Goal: Task Accomplishment & Management: Manage account settings

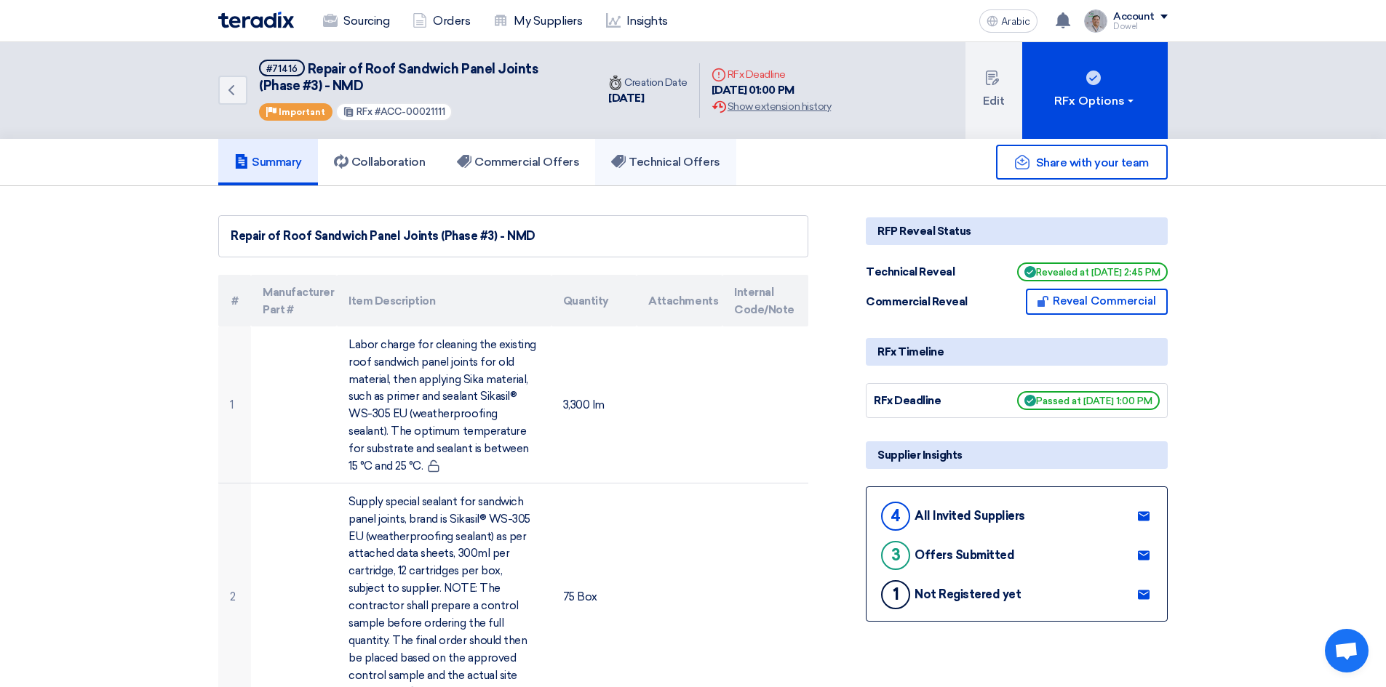
click at [696, 161] on font "Technical Offers" at bounding box center [674, 162] width 91 height 14
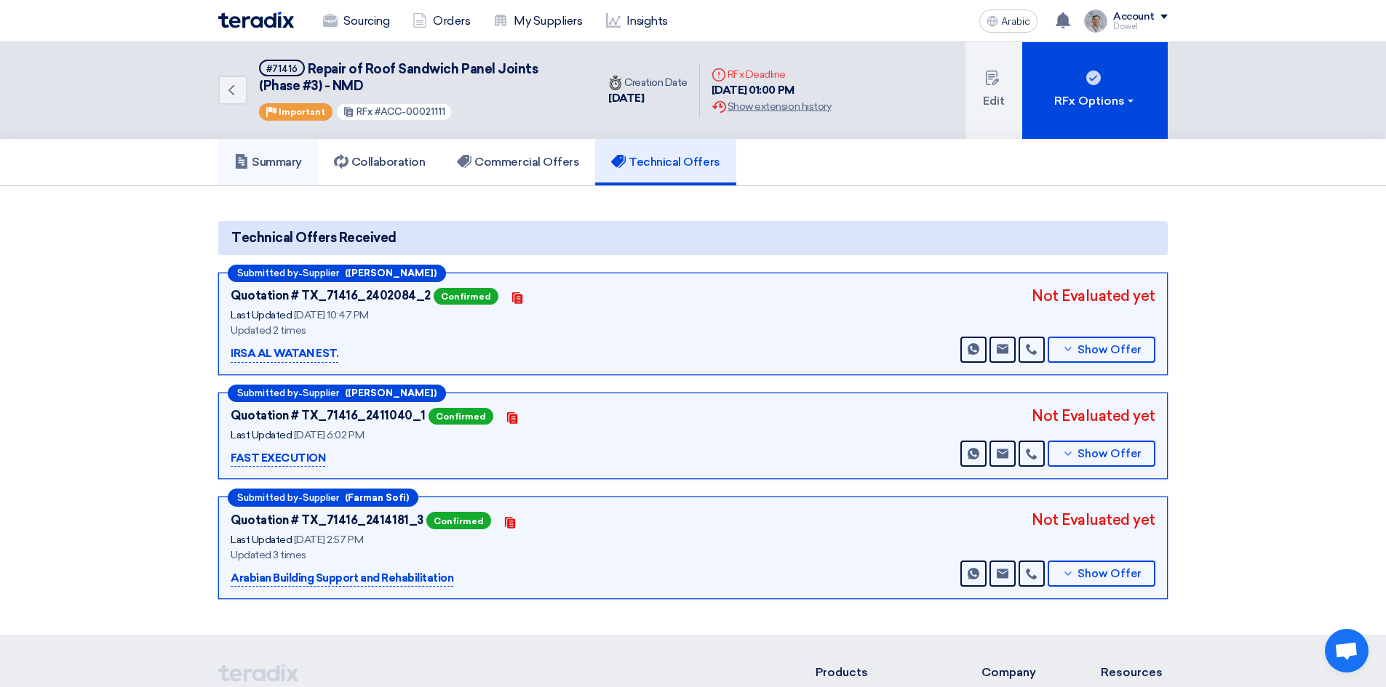
drag, startPoint x: 274, startPoint y: 162, endPoint x: 283, endPoint y: 168, distance: 11.1
click at [274, 163] on font "Summary" at bounding box center [277, 162] width 50 height 14
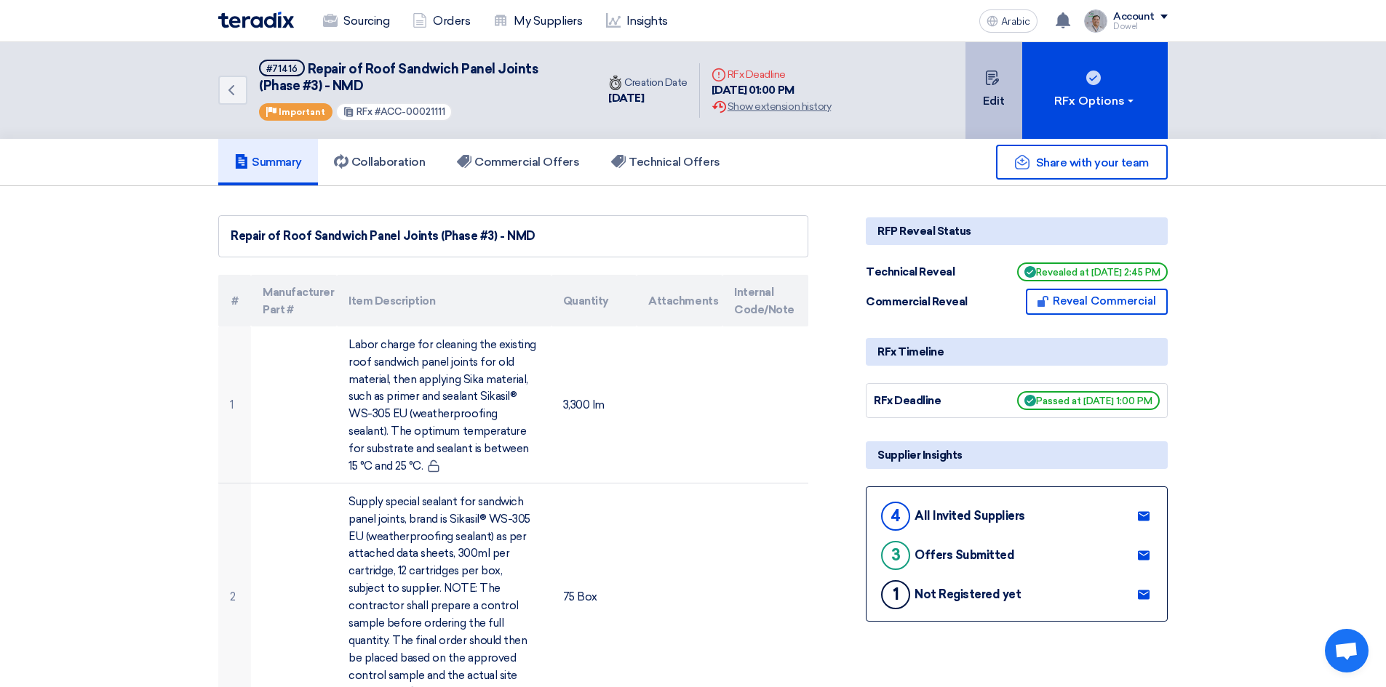
click at [997, 91] on button "Edit" at bounding box center [993, 90] width 57 height 97
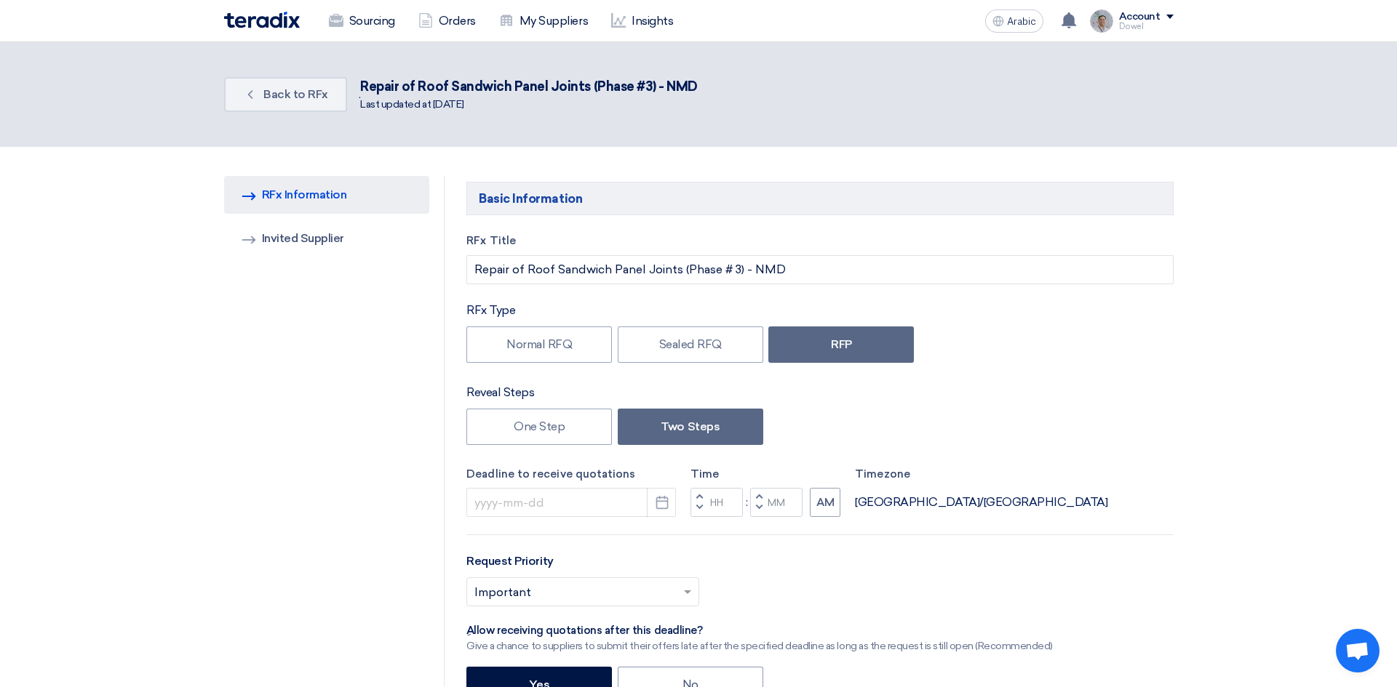
type input "[DATE]"
type input "01"
type input "00"
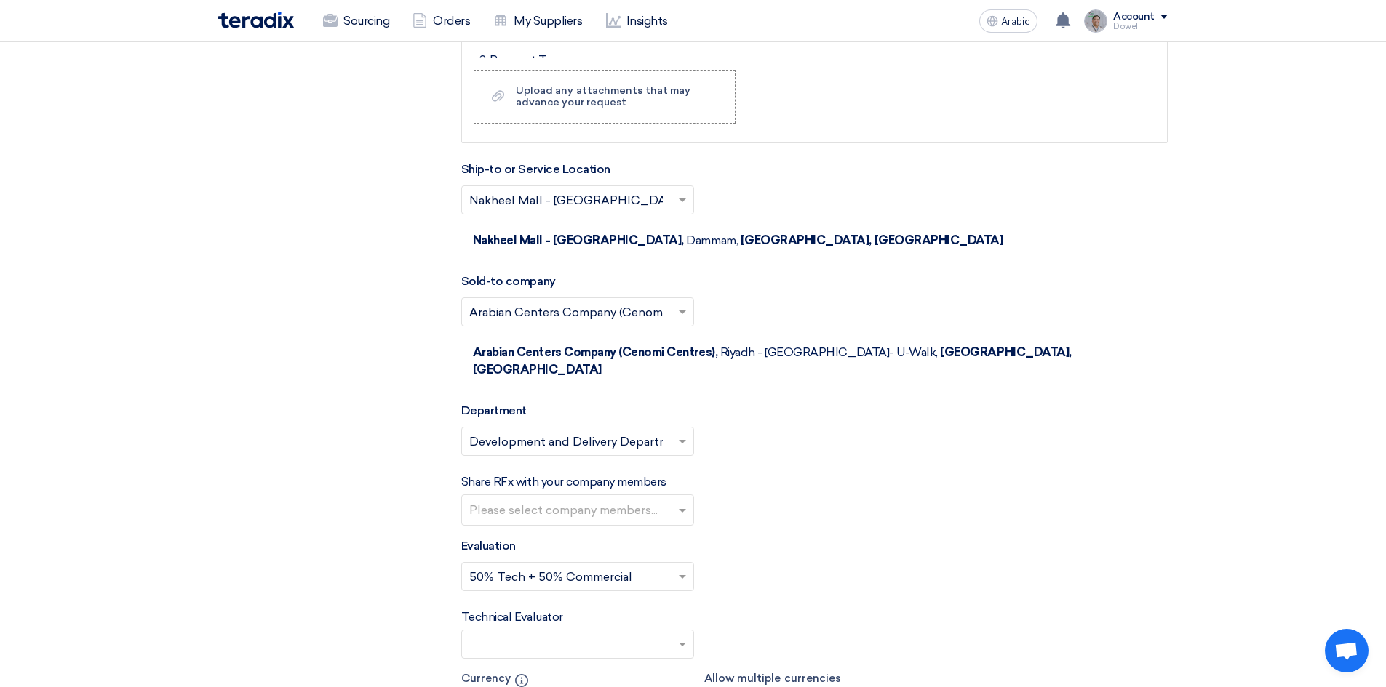
scroll to position [2473, 0]
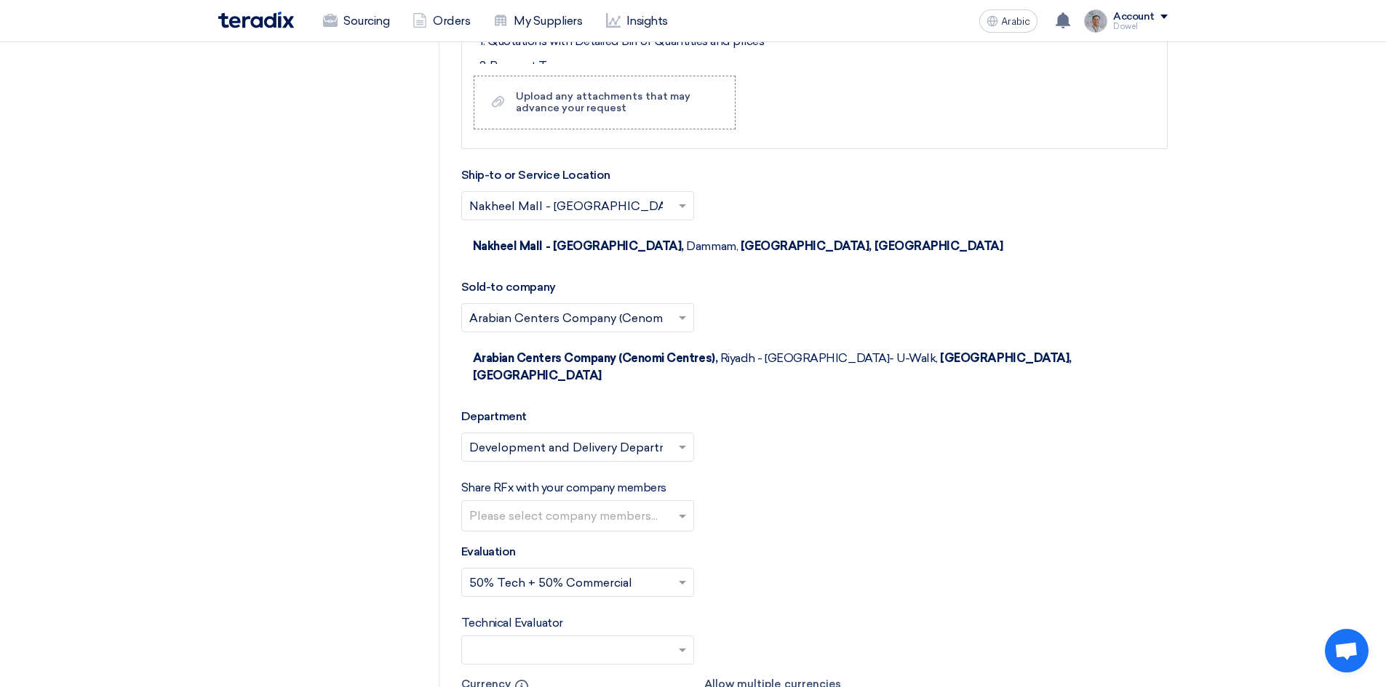
click at [671, 506] on input "text" at bounding box center [579, 518] width 220 height 24
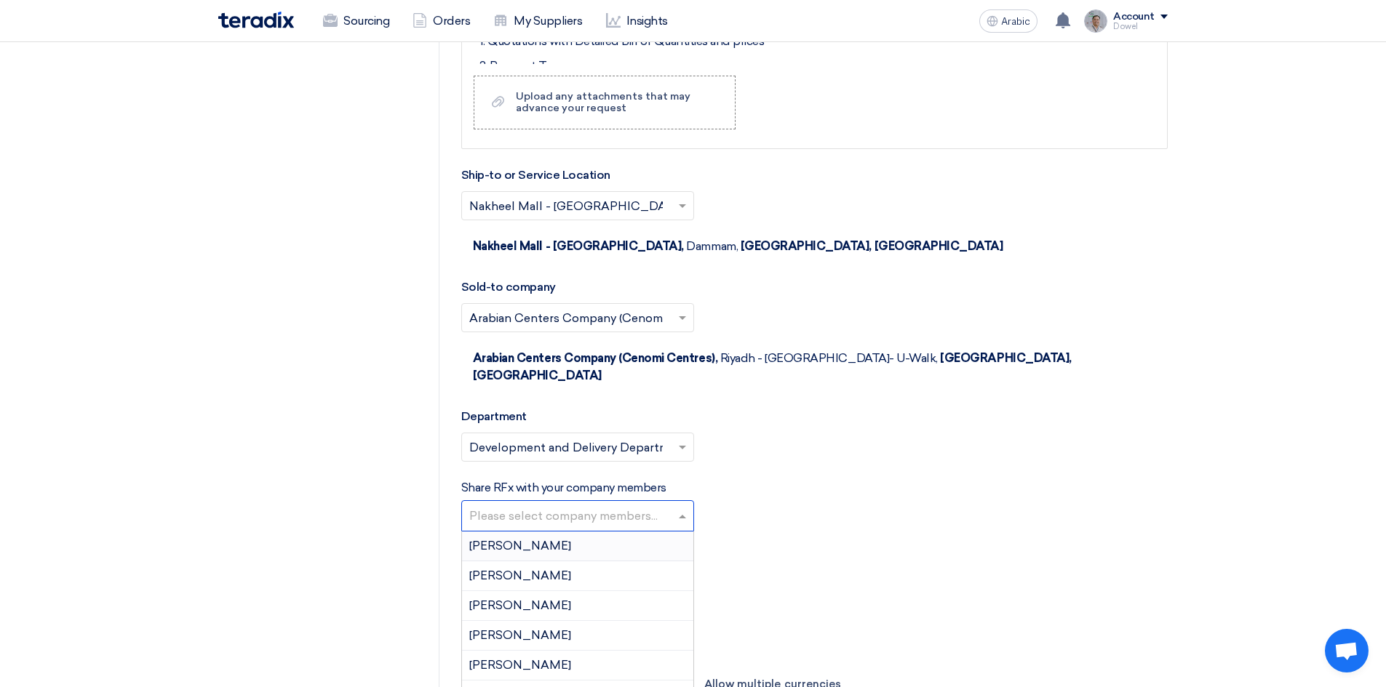
click at [610, 532] on div "[PERSON_NAME]" at bounding box center [577, 547] width 231 height 30
click at [631, 506] on input "text" at bounding box center [632, 518] width 90 height 24
click at [574, 595] on div "[PERSON_NAME]" at bounding box center [577, 610] width 231 height 30
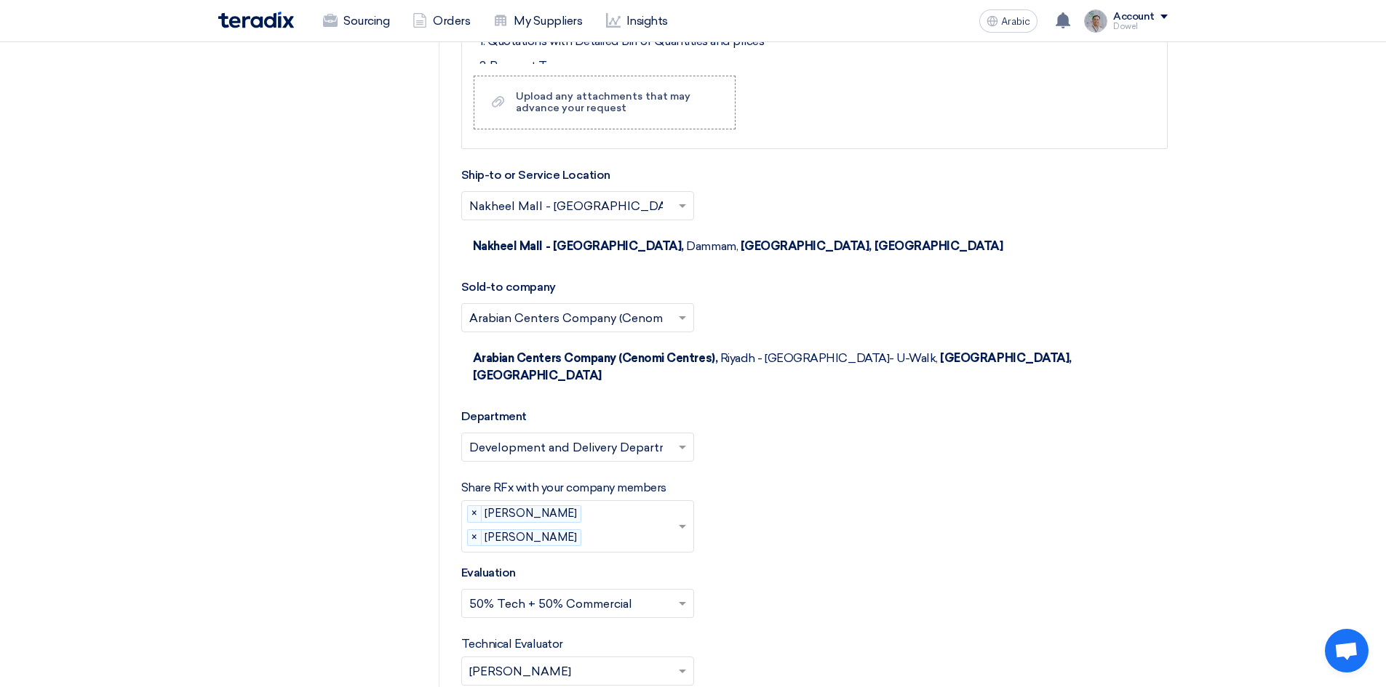
click at [626, 527] on input "text" at bounding box center [632, 539] width 90 height 24
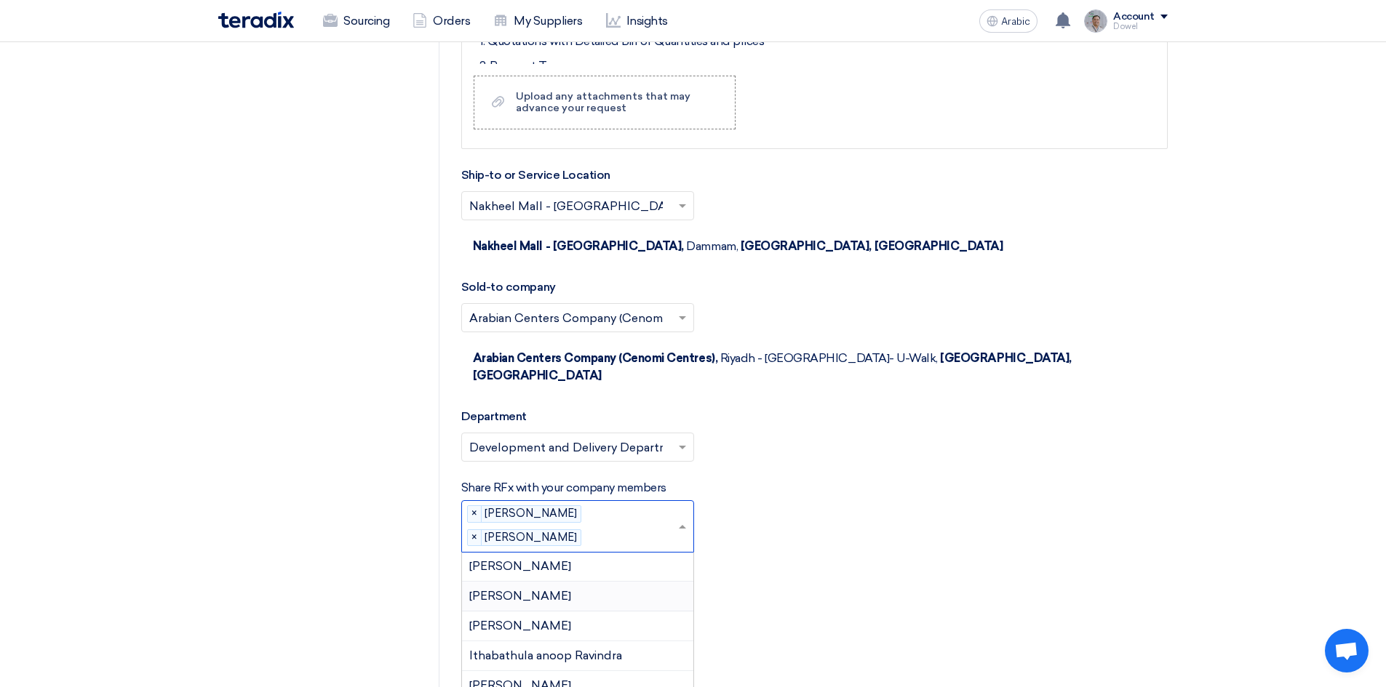
click at [549, 589] on font "[PERSON_NAME]" at bounding box center [520, 596] width 102 height 14
drag, startPoint x: 630, startPoint y: 461, endPoint x: 621, endPoint y: 490, distance: 29.9
click at [630, 546] on div at bounding box center [624, 559] width 78 height 26
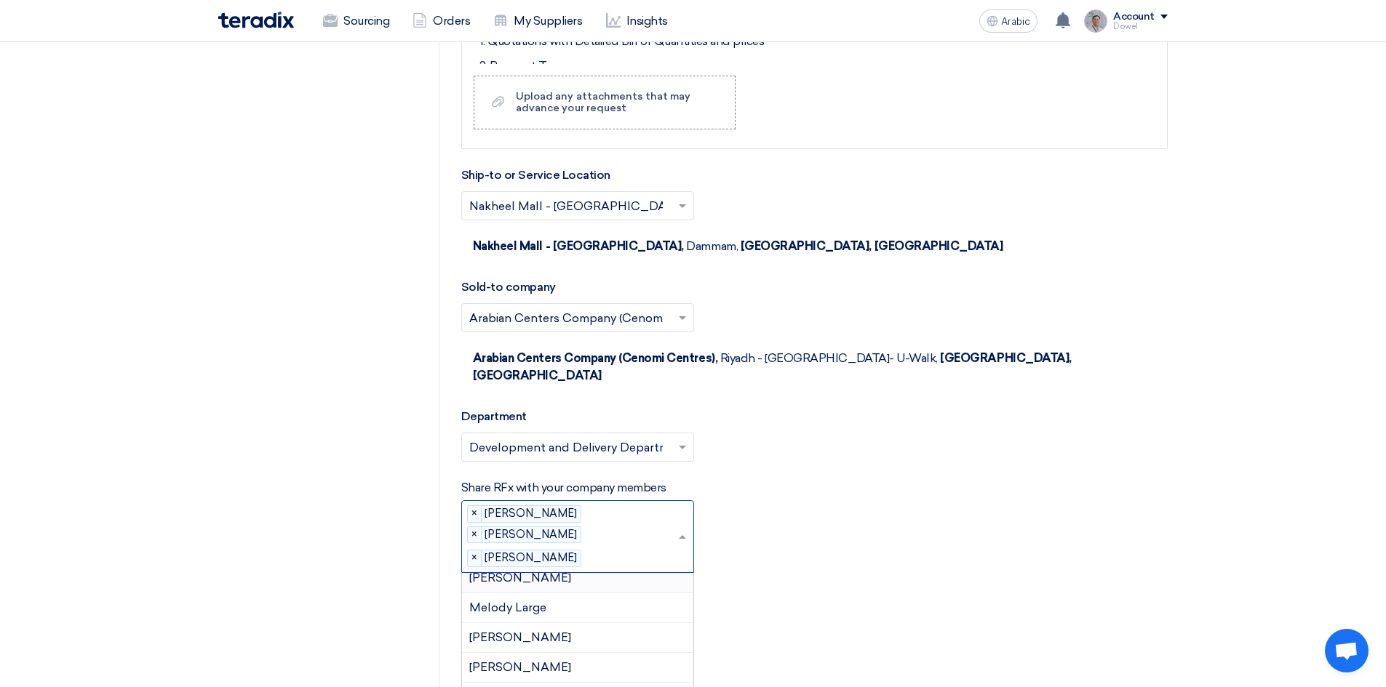
scroll to position [783, 0]
click at [571, 663] on font "[PERSON_NAME]" at bounding box center [520, 670] width 102 height 14
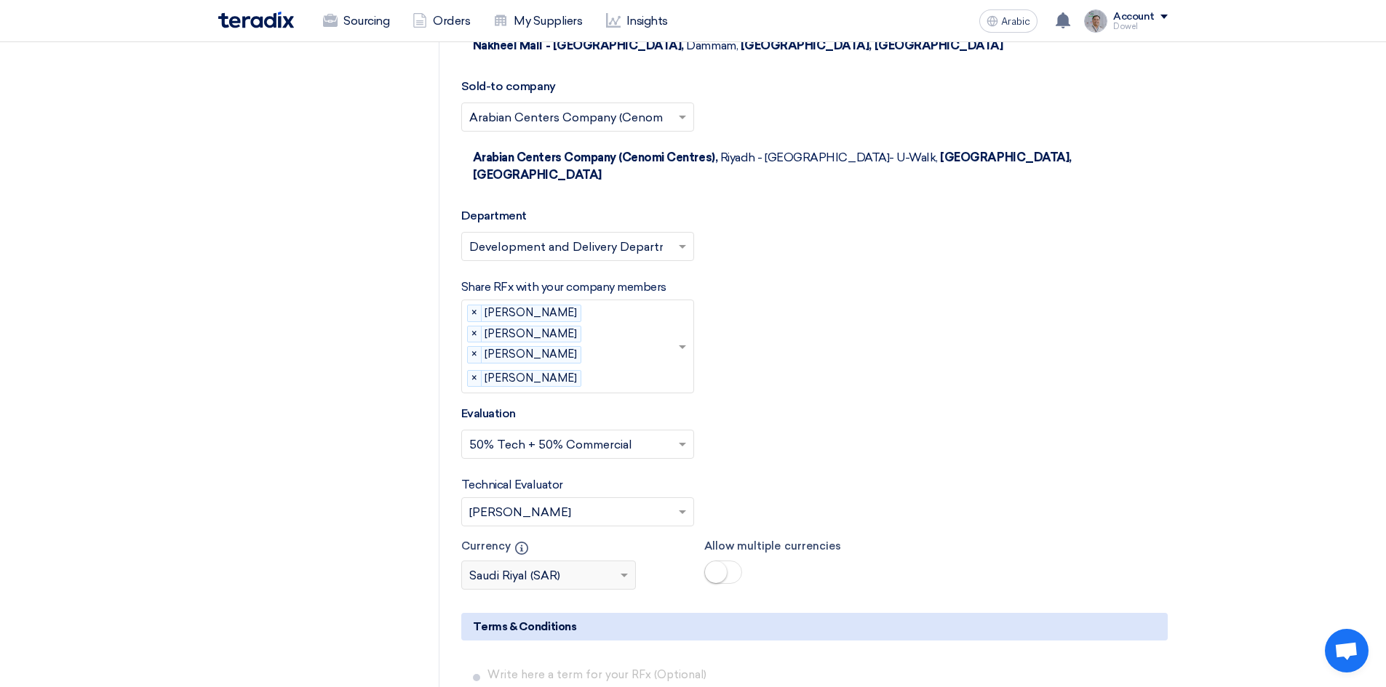
scroll to position [2692, 0]
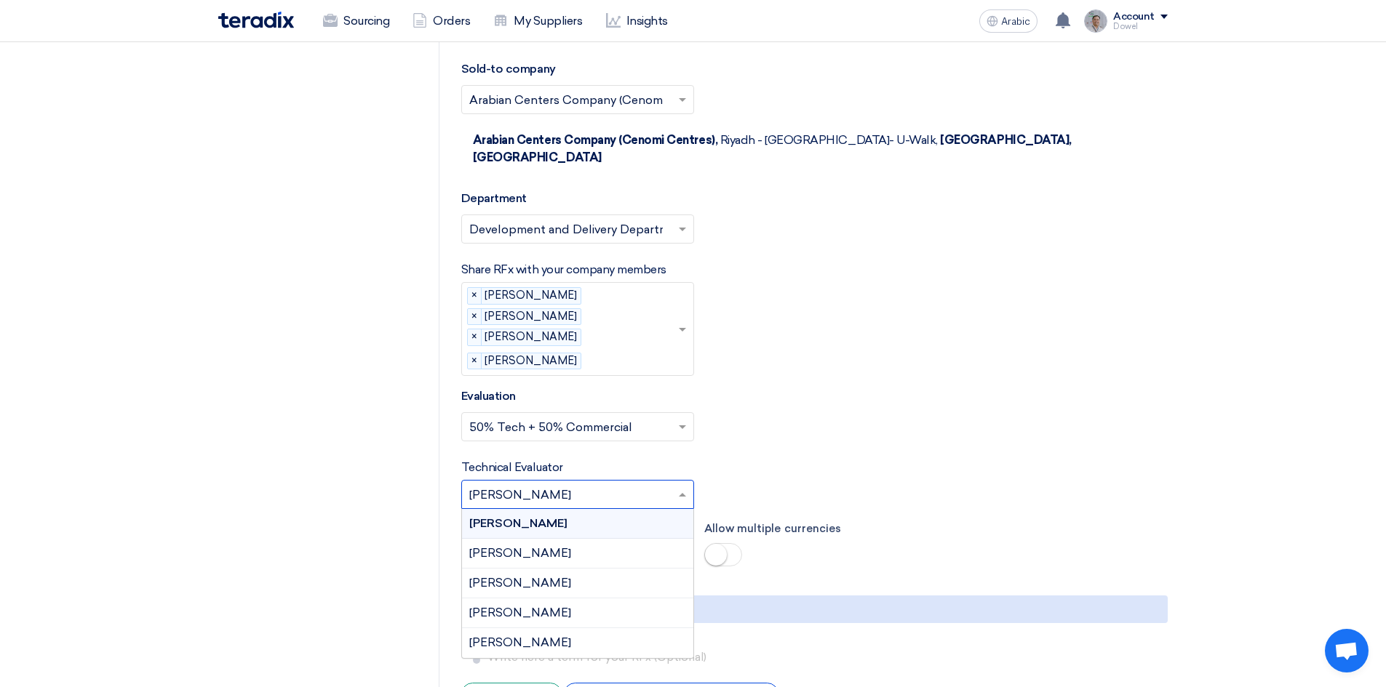
click at [640, 484] on input "text" at bounding box center [570, 496] width 202 height 24
click at [567, 517] on font "[PERSON_NAME]" at bounding box center [518, 524] width 98 height 14
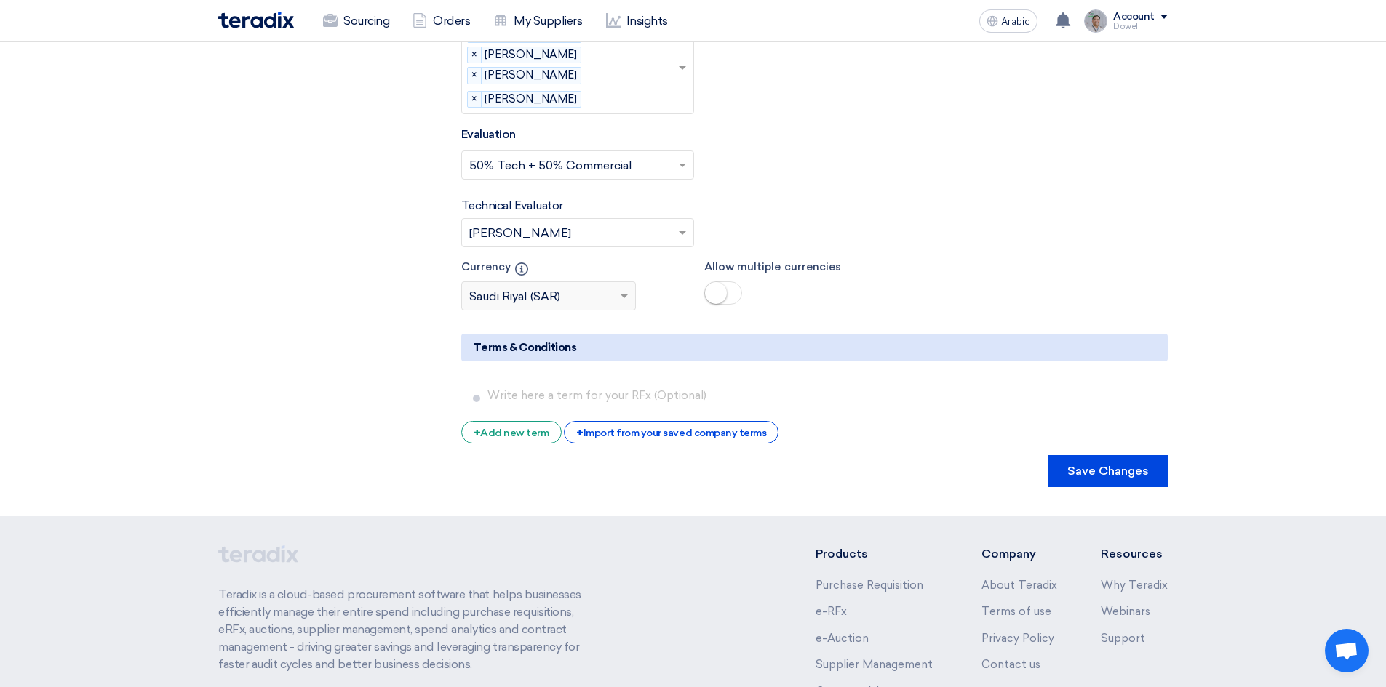
scroll to position [2983, 0]
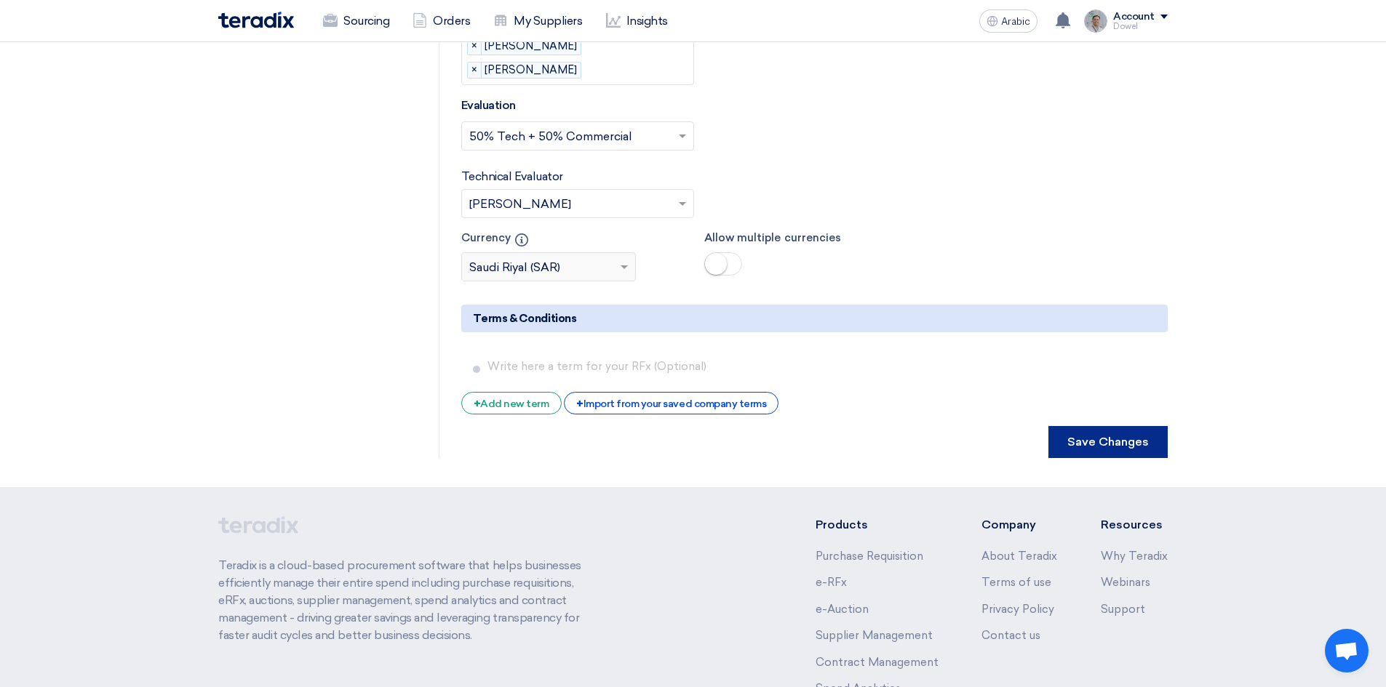
click at [1104, 426] on button "Save Changes" at bounding box center [1107, 442] width 119 height 32
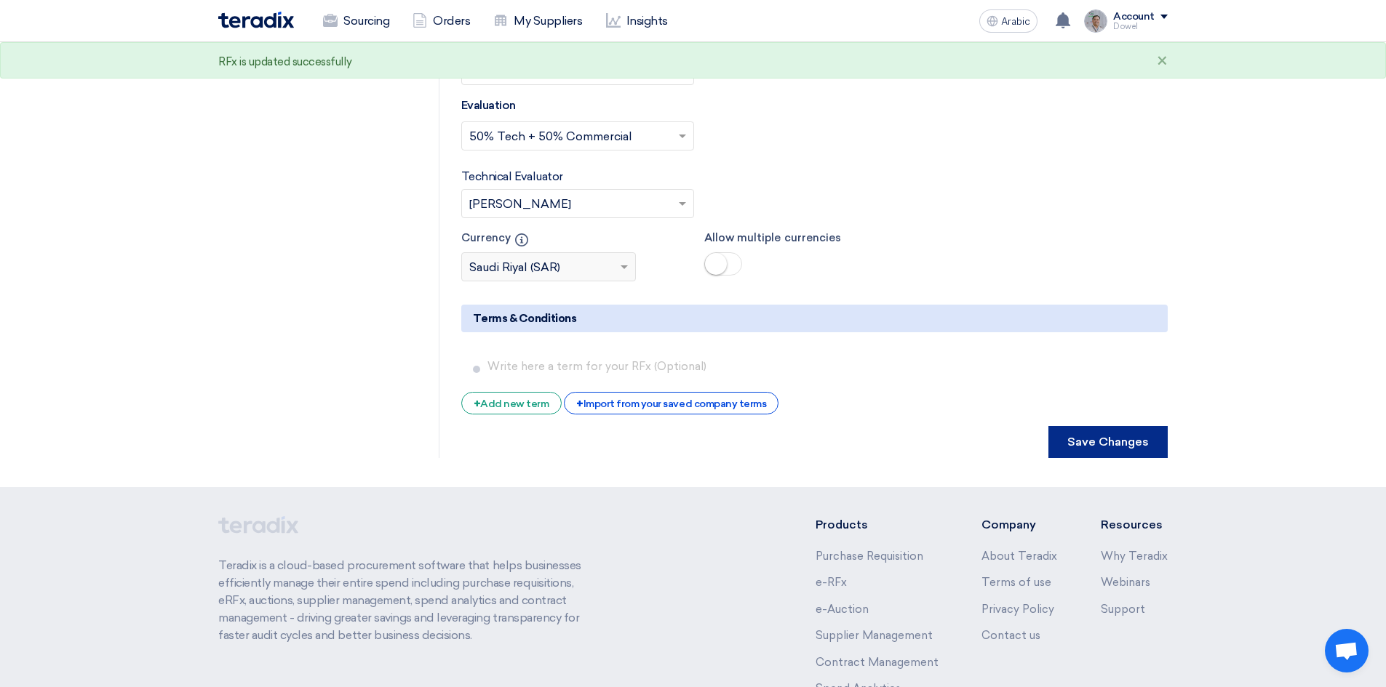
scroll to position [0, 0]
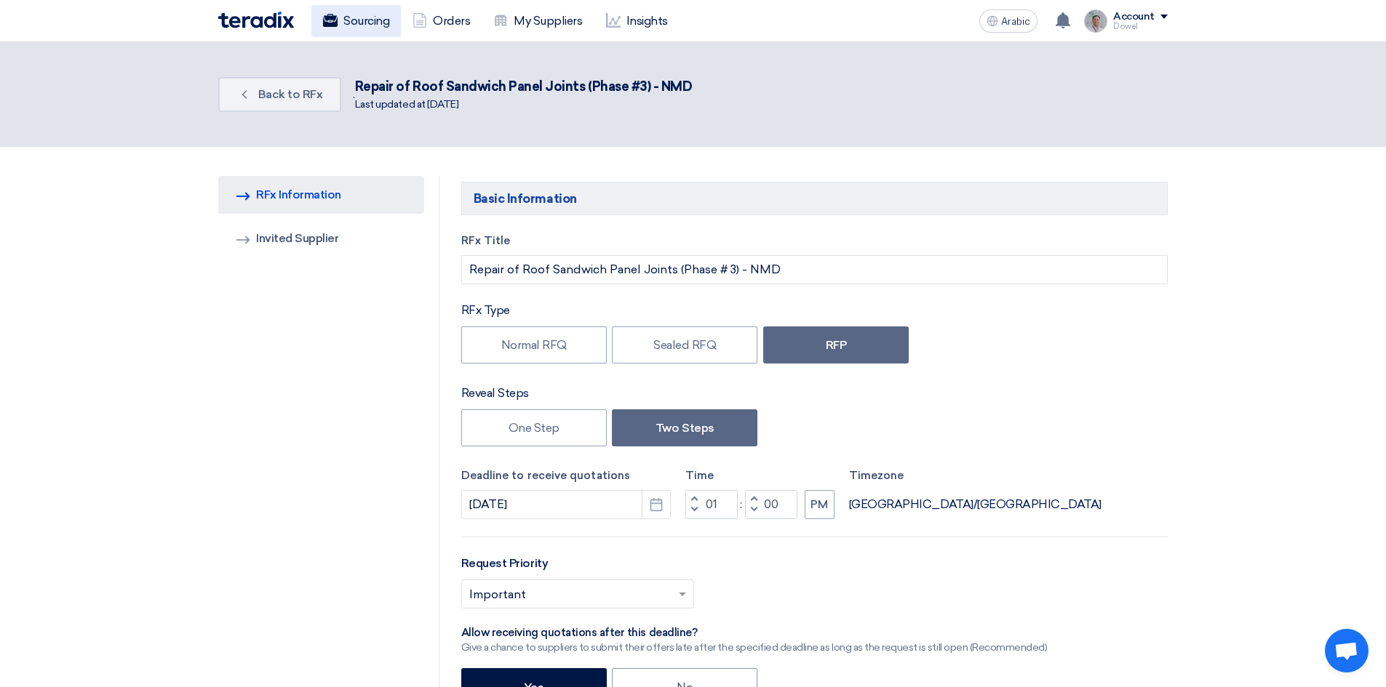
click at [358, 25] on font "Sourcing" at bounding box center [366, 21] width 46 height 14
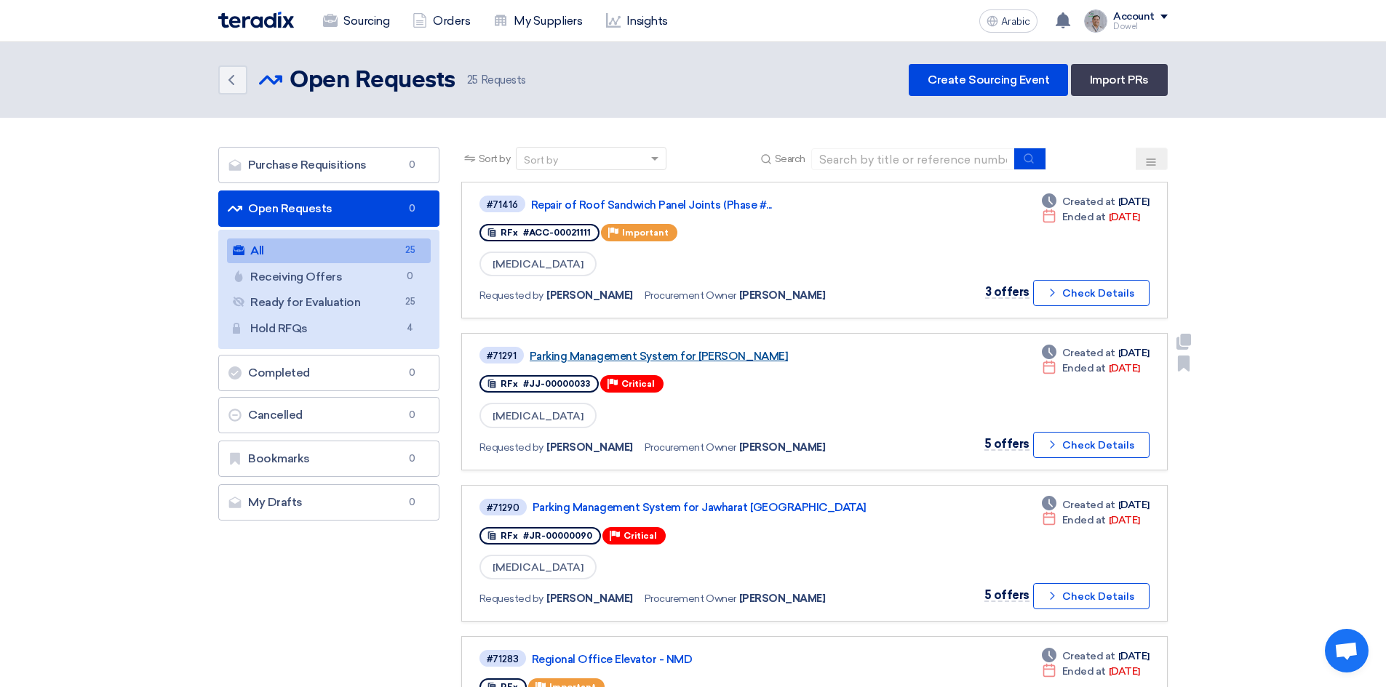
click at [698, 351] on font "Parking Management System for [PERSON_NAME]" at bounding box center [659, 356] width 258 height 13
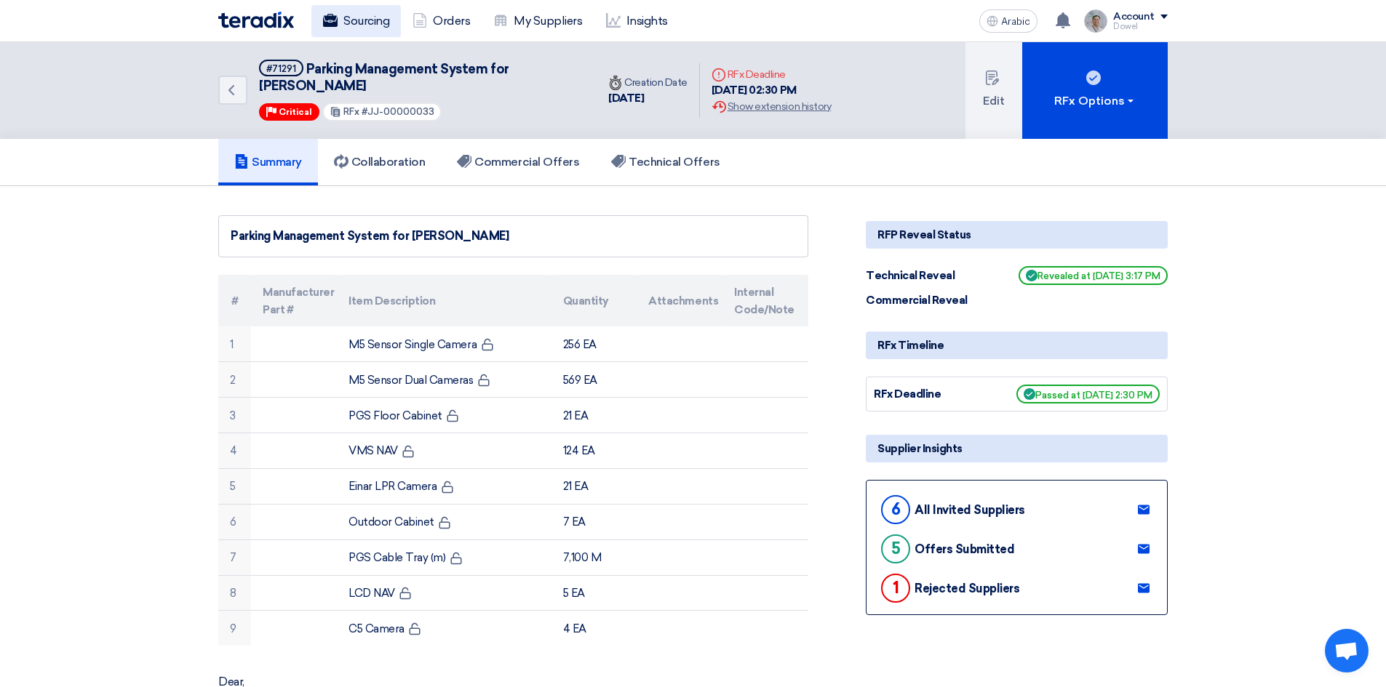
click at [367, 28] on font "Sourcing" at bounding box center [366, 20] width 46 height 17
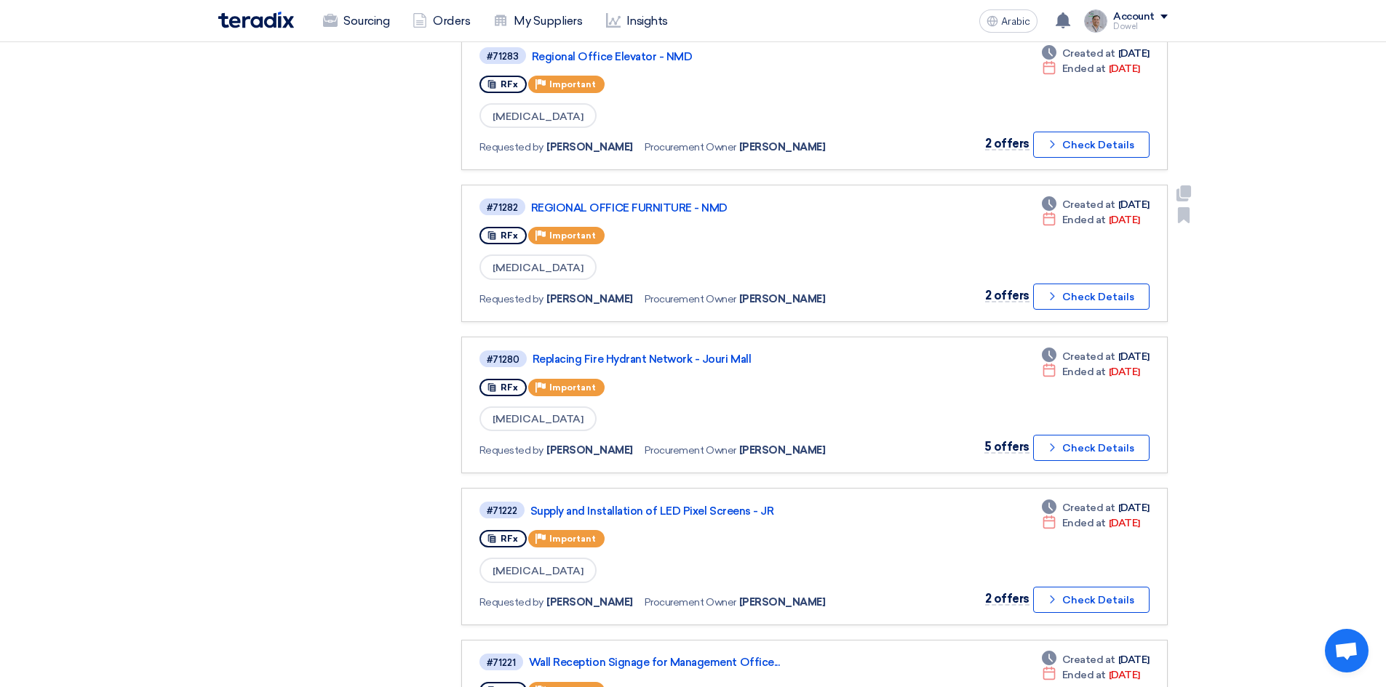
scroll to position [800, 0]
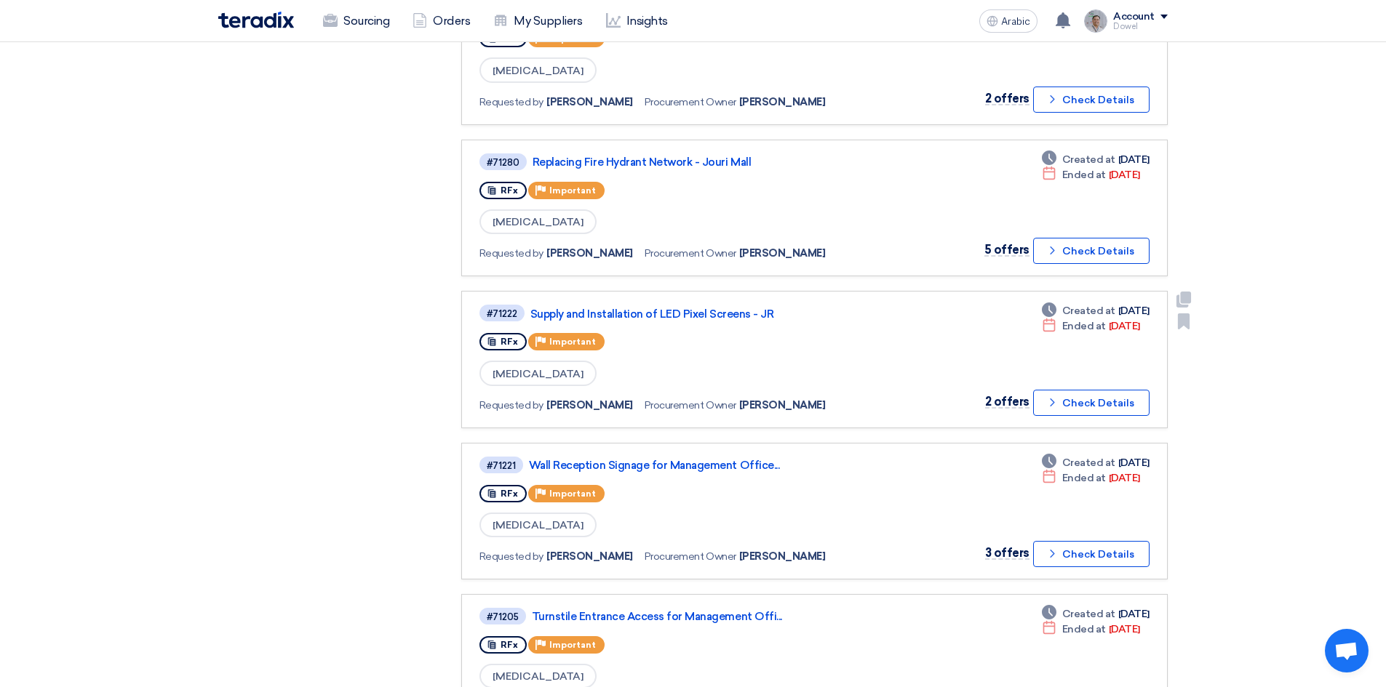
click at [639, 306] on div "#71222 Supply and Installation of LED Pixel Screens - JR" at bounding box center [688, 313] width 418 height 20
click at [697, 473] on div "#71221 Wall Reception Signage for Management Office..." at bounding box center [687, 465] width 416 height 20
